Goal: Task Accomplishment & Management: Manage account settings

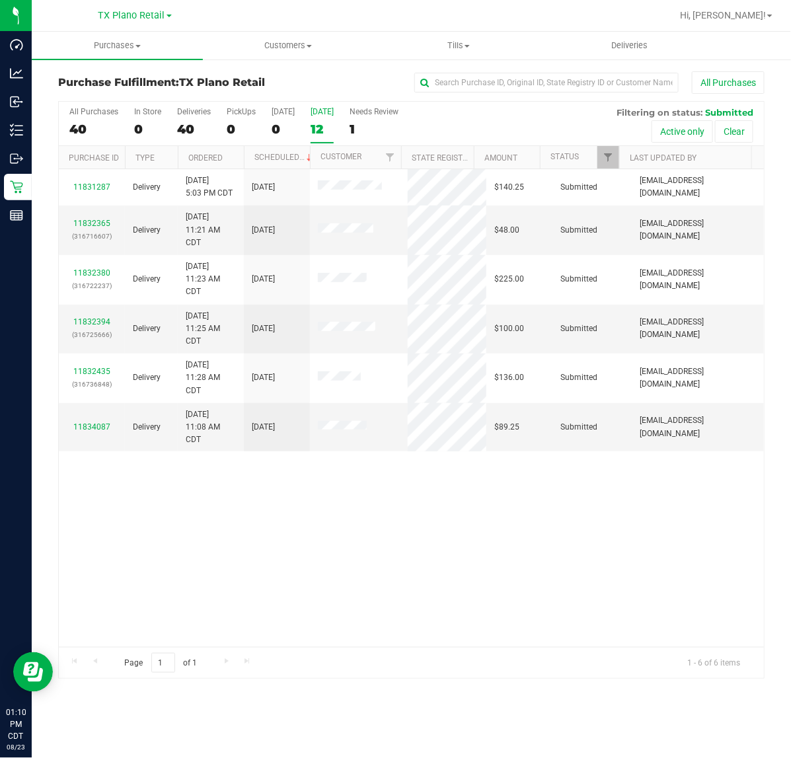
click at [310, 129] on div "12" at bounding box center [321, 129] width 23 height 15
click at [0, 0] on input "[DATE] 12" at bounding box center [0, 0] width 0 height 0
click at [319, 129] on div "6" at bounding box center [321, 129] width 23 height 15
click at [0, 0] on input "[DATE] 6" at bounding box center [0, 0] width 0 height 0
click at [146, 21] on div "[GEOGRAPHIC_DATA] Plano Retail [GEOGRAPHIC_DATA] [GEOGRAPHIC_DATA] [GEOGRAPHIC_…" at bounding box center [134, 15] width 73 height 16
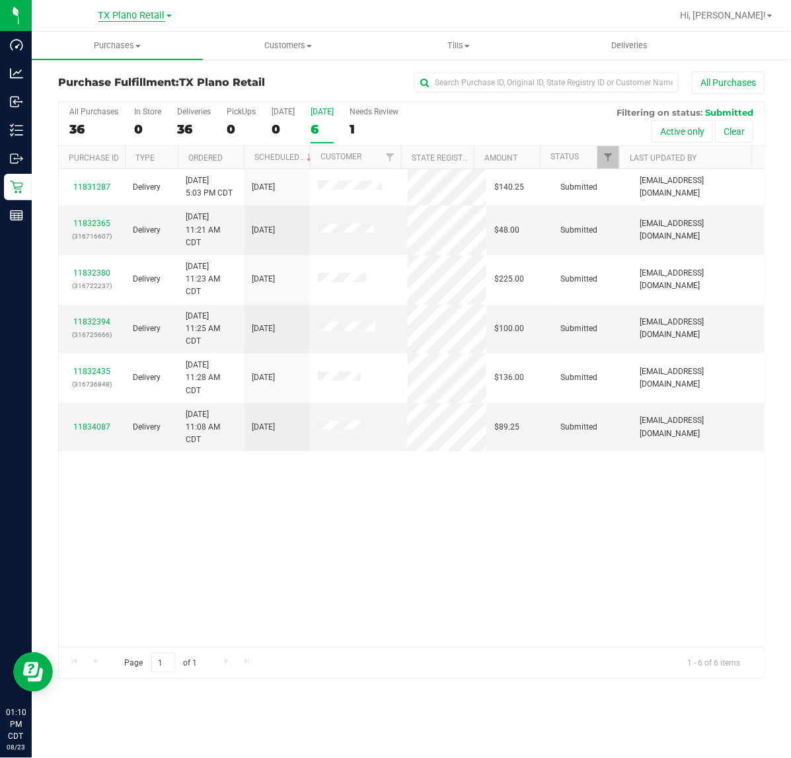
click at [146, 20] on span "TX Plano Retail" at bounding box center [131, 16] width 67 height 12
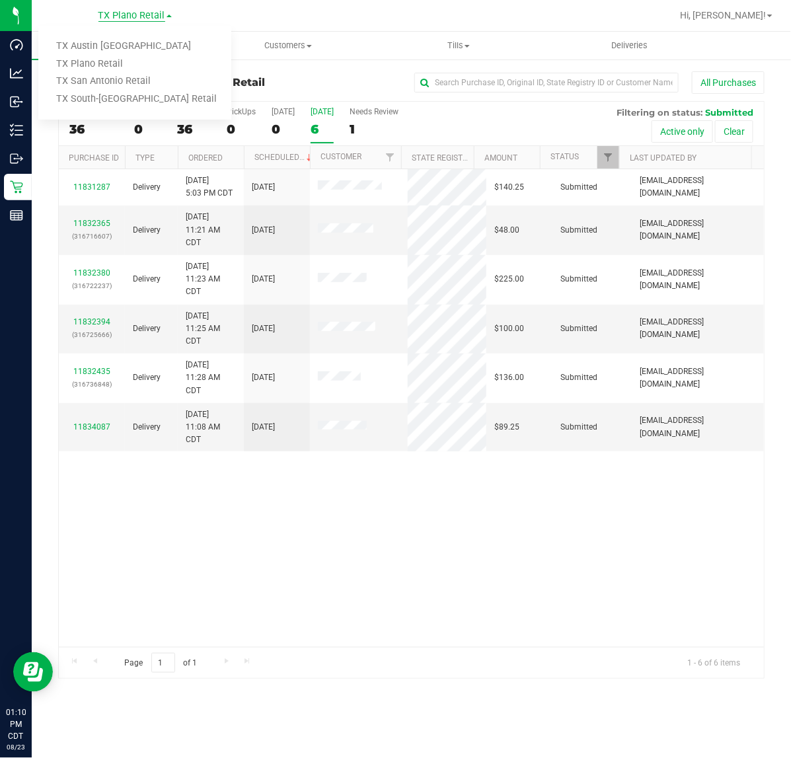
click at [129, 12] on span "TX Plano Retail" at bounding box center [131, 16] width 67 height 12
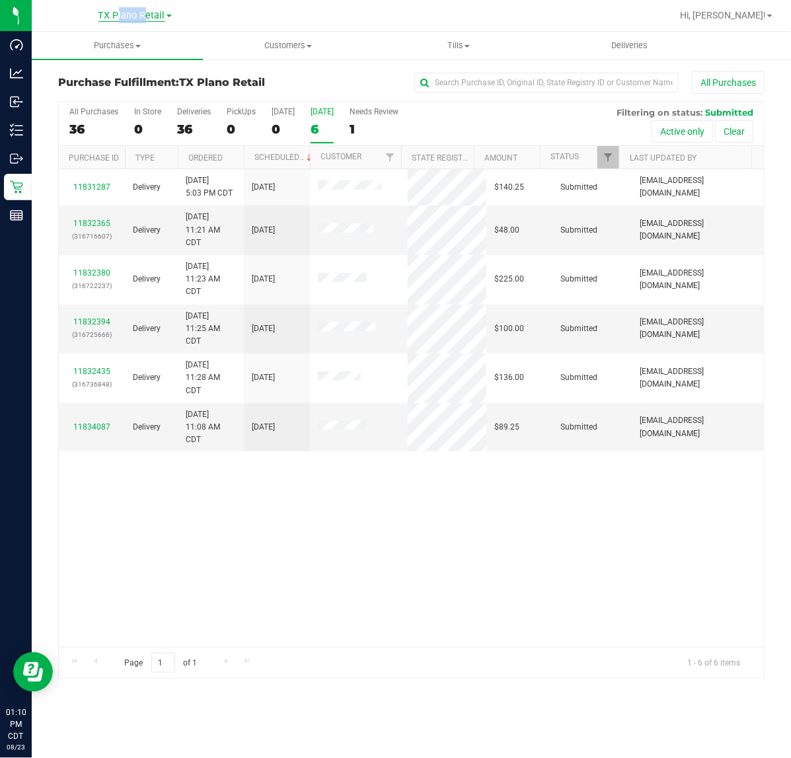
click at [129, 12] on span "TX Plano Retail" at bounding box center [131, 16] width 67 height 12
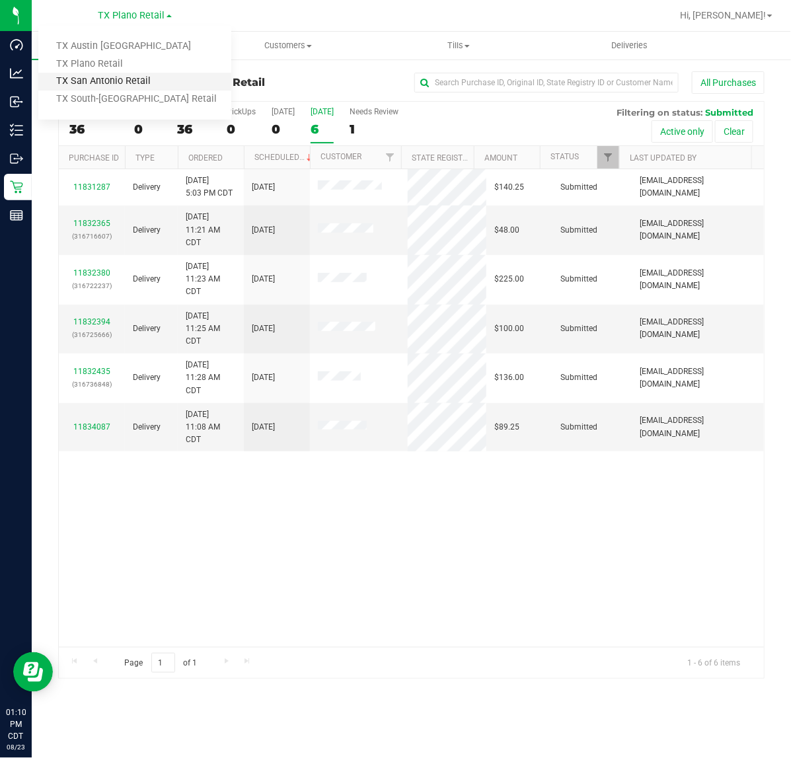
click at [114, 73] on link "TX San Antonio Retail" at bounding box center [134, 82] width 193 height 18
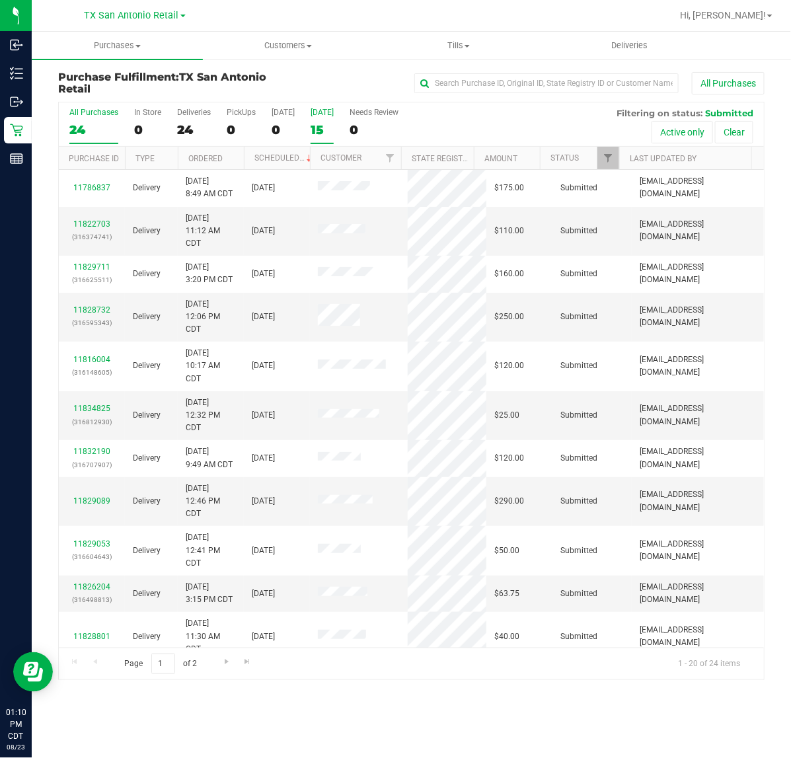
click at [330, 136] on div "15" at bounding box center [321, 129] width 23 height 15
click at [0, 0] on input "[DATE] 15" at bounding box center [0, 0] width 0 height 0
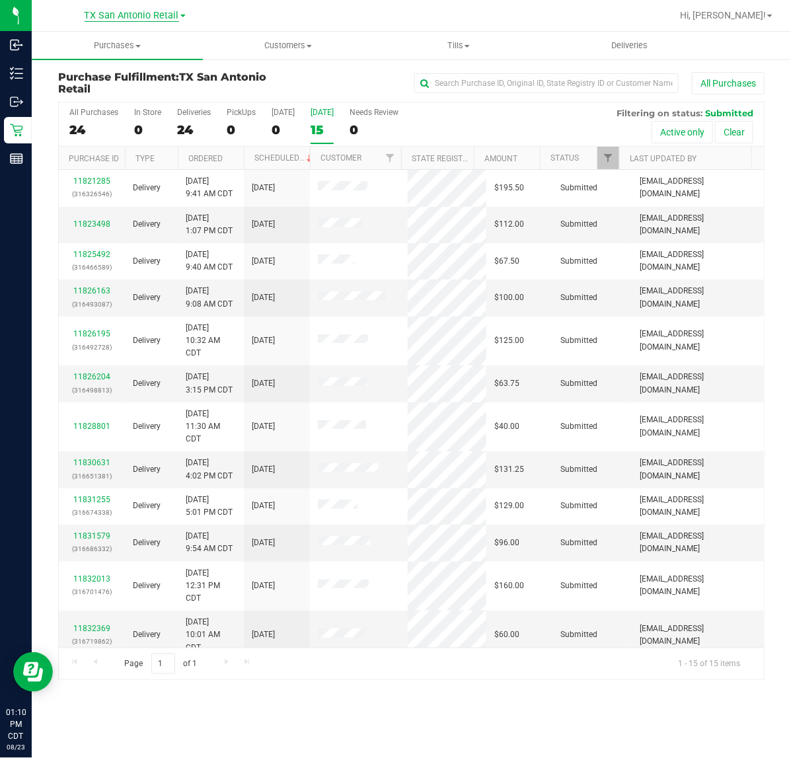
click at [143, 11] on span "TX San Antonio Retail" at bounding box center [132, 16] width 94 height 12
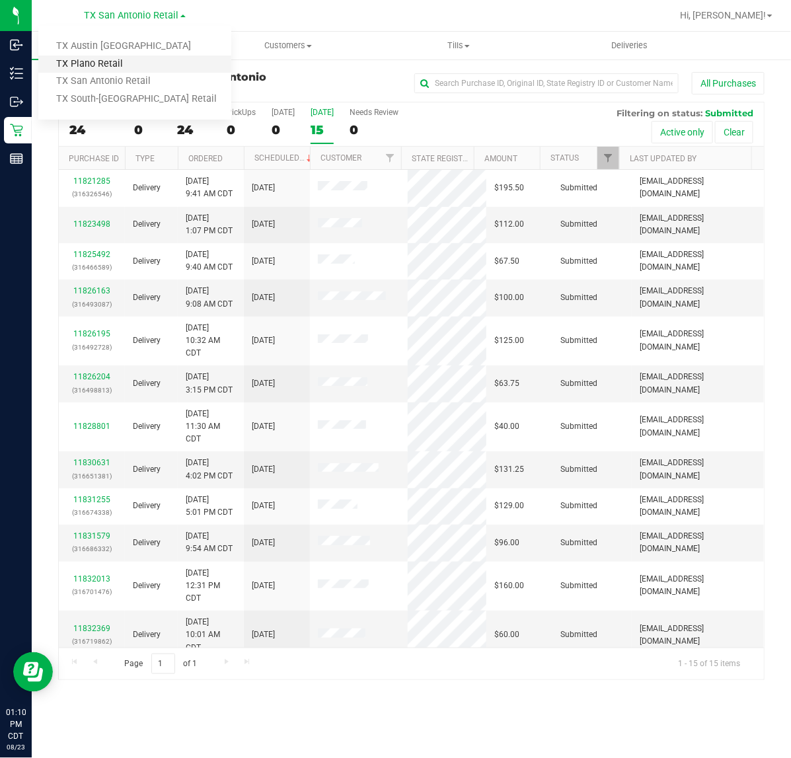
click at [124, 63] on link "TX Plano Retail" at bounding box center [134, 64] width 193 height 18
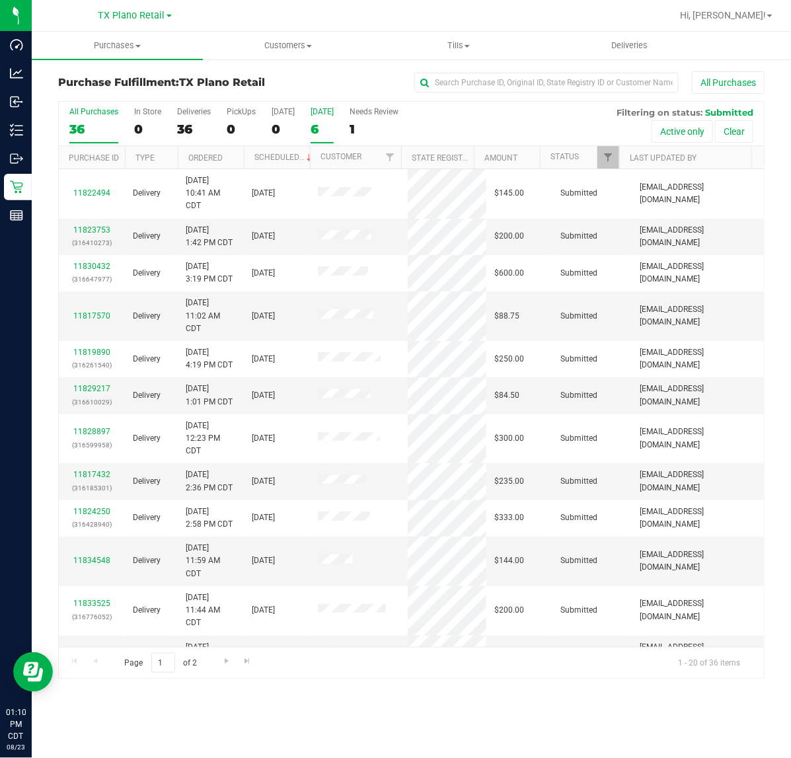
click at [311, 117] on label "[DATE] 6" at bounding box center [321, 125] width 23 height 36
click at [0, 0] on input "[DATE] 6" at bounding box center [0, 0] width 0 height 0
